Goal: Information Seeking & Learning: Learn about a topic

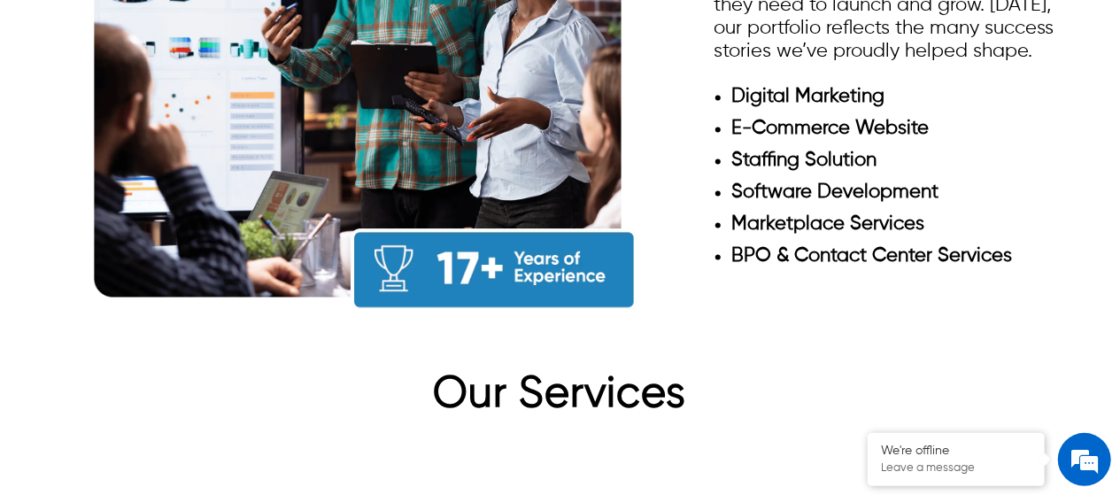
scroll to position [1505, 0]
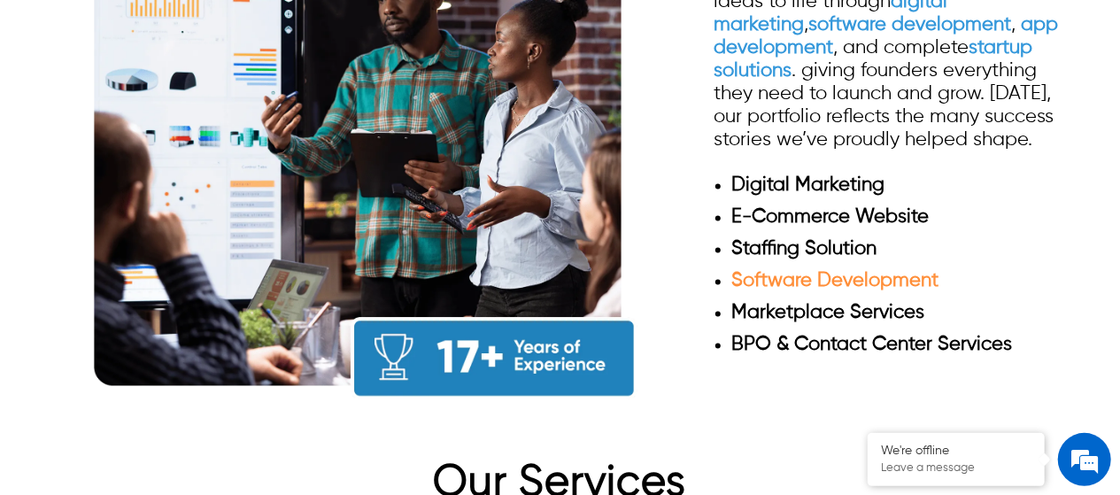
click at [785, 272] on link "Software Development" at bounding box center [834, 281] width 207 height 19
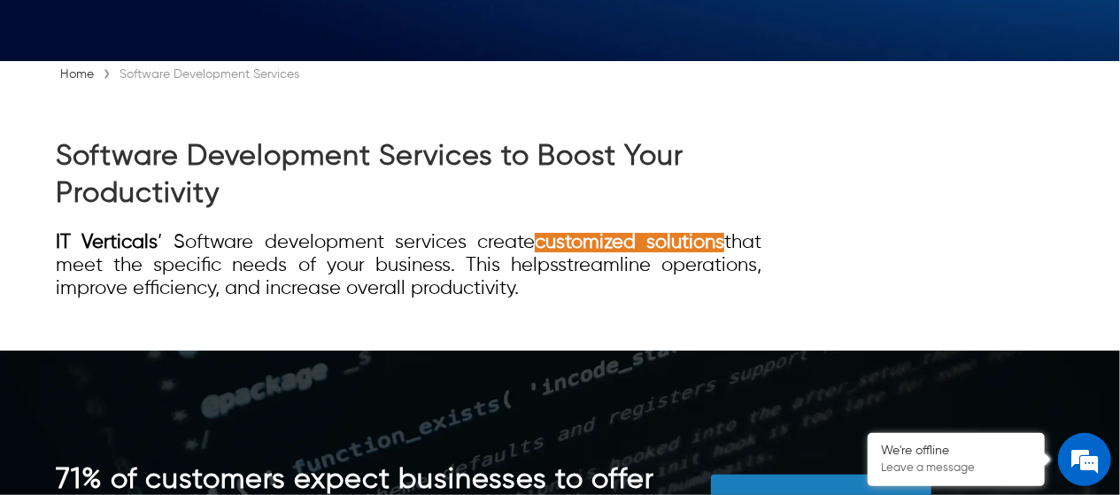
scroll to position [531, 0]
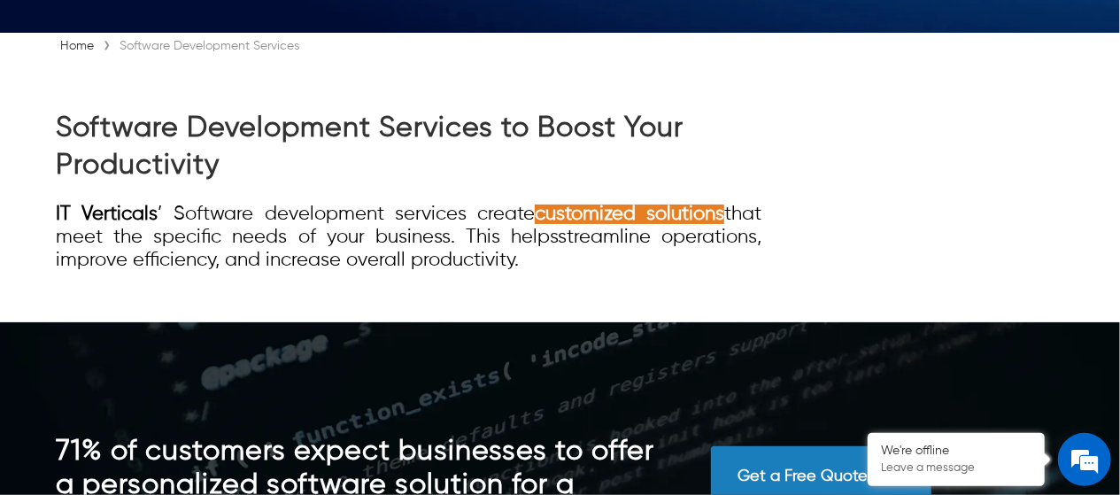
click at [607, 261] on div "IT Verticals ’ Software development services create customized solutions that m…" at bounding box center [409, 237] width 706 height 69
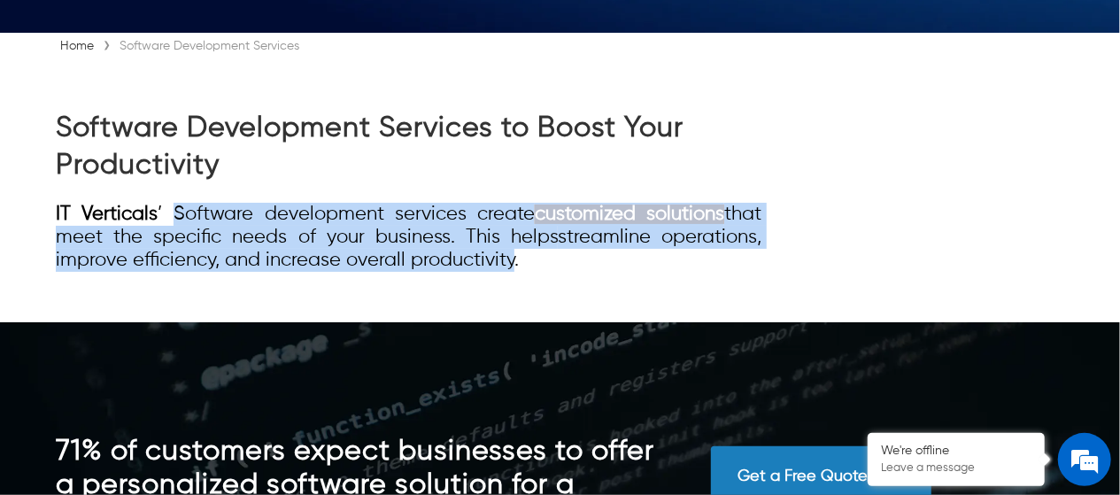
drag, startPoint x: 168, startPoint y: 213, endPoint x: 509, endPoint y: 263, distance: 344.5
click at [509, 263] on div "IT Verticals ’ Software development services create customized solutions that m…" at bounding box center [409, 237] width 706 height 69
copy div "Software development services create customized solutions that meet the specifi…"
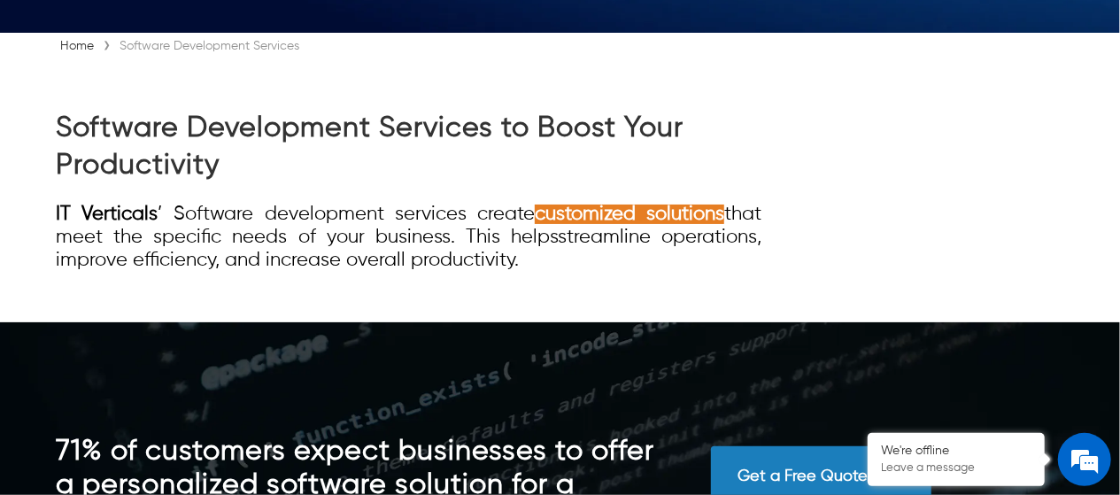
click at [582, 259] on div "IT Verticals ’ Software development services create customized solutions that m…" at bounding box center [409, 237] width 706 height 69
click at [607, 281] on div "Software Development Services to Boost Your Productivity IT Verticals ’ Softwar…" at bounding box center [560, 190] width 1009 height 263
